Goal: Task Accomplishment & Management: Use online tool/utility

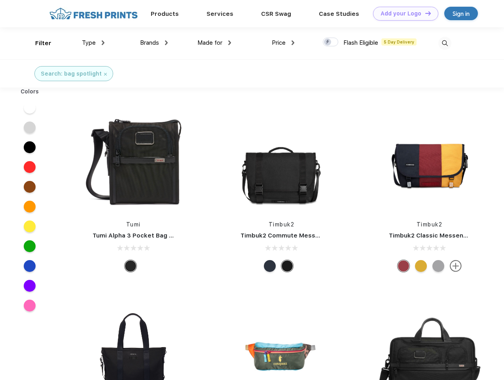
click at [403, 13] on link "Add your Logo Design Tool" at bounding box center [405, 14] width 65 height 14
click at [0, 0] on div "Design Tool" at bounding box center [0, 0] width 0 height 0
click at [425, 13] on link "Add your Logo Design Tool" at bounding box center [405, 14] width 65 height 14
click at [38, 43] on div "Filter" at bounding box center [43, 43] width 16 height 9
click at [93, 43] on span "Type" at bounding box center [89, 42] width 14 height 7
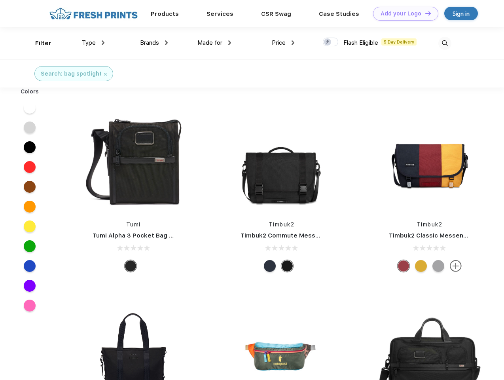
click at [154, 43] on span "Brands" at bounding box center [149, 42] width 19 height 7
click at [214, 43] on span "Made for" at bounding box center [209, 42] width 25 height 7
click at [283, 43] on span "Price" at bounding box center [279, 42] width 14 height 7
click at [331, 42] on div at bounding box center [330, 42] width 15 height 9
click at [328, 42] on input "checkbox" at bounding box center [325, 39] width 5 height 5
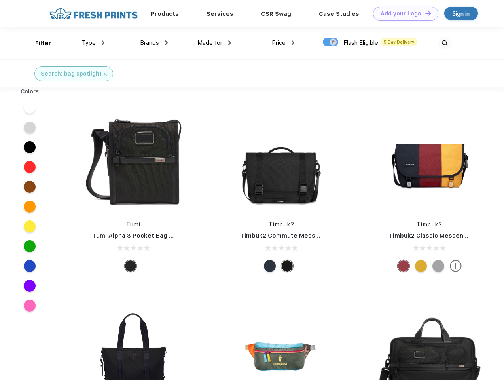
click at [445, 43] on img at bounding box center [444, 43] width 13 height 13
